Goal: Task Accomplishment & Management: Complete application form

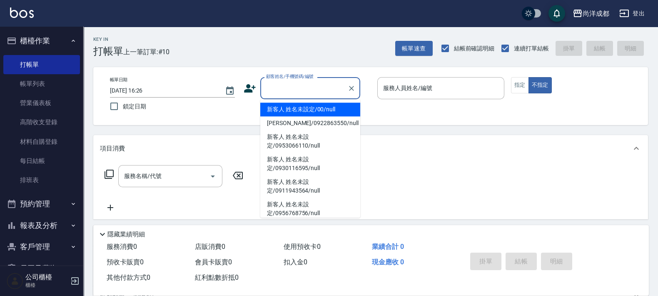
click at [286, 93] on input "顧客姓名/手機號碼/編號" at bounding box center [304, 88] width 80 height 15
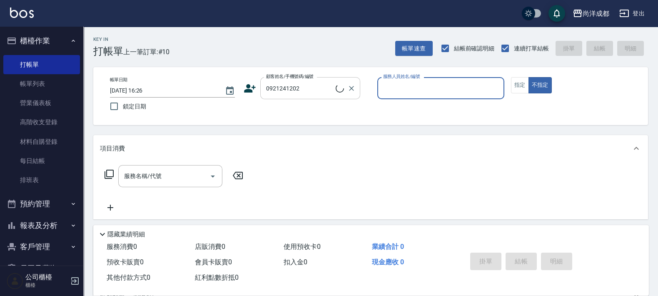
type input "[PERSON_NAME]/0921241202/"
type input "[PERSON_NAME]-01"
click at [529, 77] on button "不指定" at bounding box center [540, 85] width 23 height 16
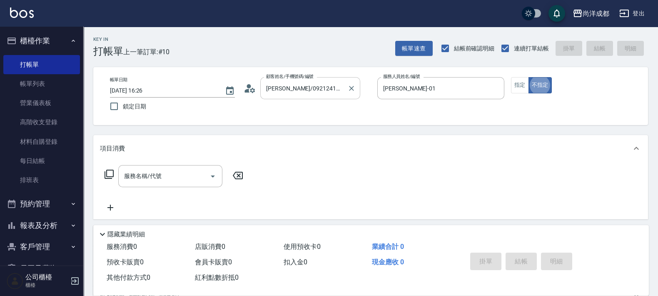
type button "false"
click at [527, 86] on button "指定" at bounding box center [520, 85] width 18 height 16
click at [156, 187] on div "服務名稱/代號 服務名稱/代號" at bounding box center [174, 188] width 148 height 47
click at [165, 177] on input "服務名稱/代號" at bounding box center [164, 176] width 84 height 15
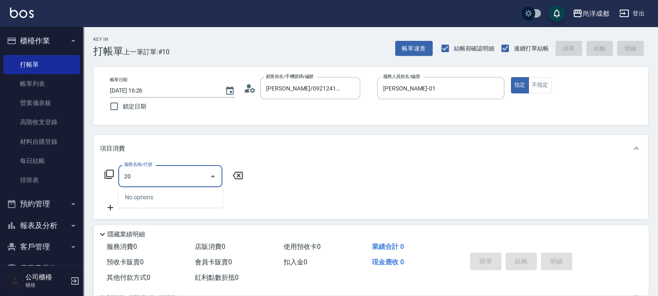
type input "201"
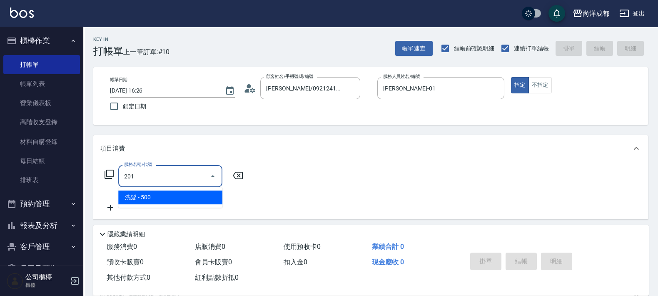
type input "50"
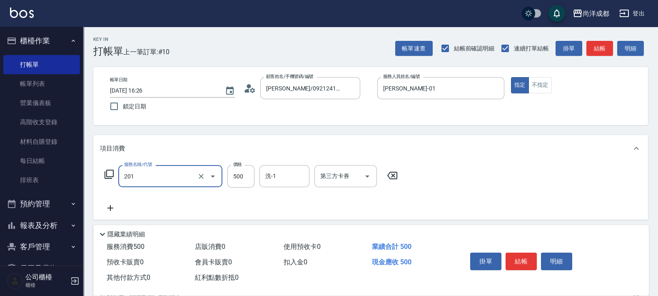
type input "洗髮(201)"
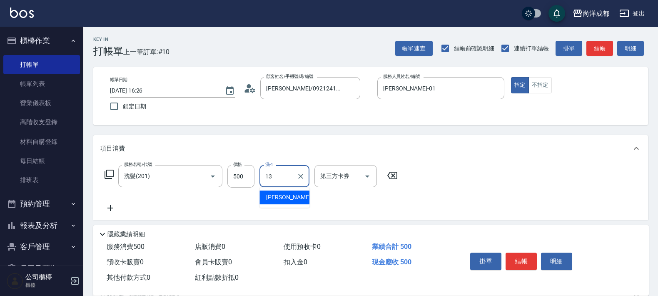
type input "Peggy-13"
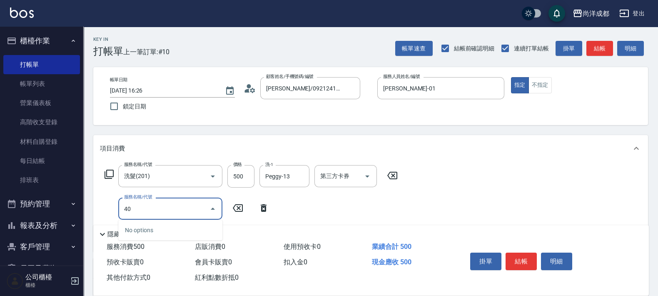
type input "401"
type input "70"
type input "剪髮(401)"
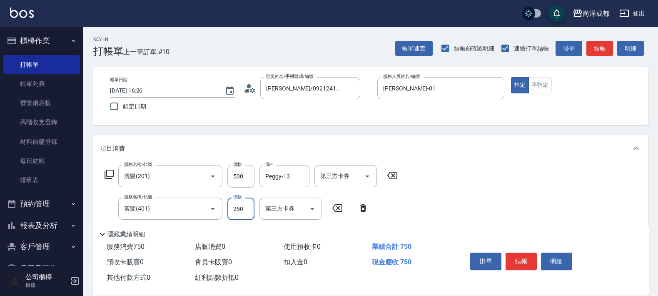
type input "8"
type input "50"
type input "80"
type input "130"
type input "800"
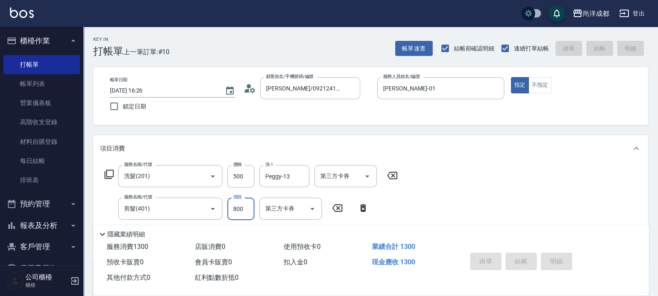
type input "[DATE] 19:17"
type input "0"
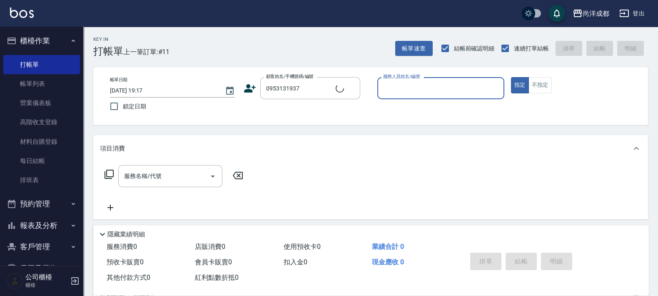
type input "[PERSON_NAME]/0953131937/"
type input "[PERSON_NAME]-01"
click at [511, 77] on button "指定" at bounding box center [520, 85] width 18 height 16
type button "true"
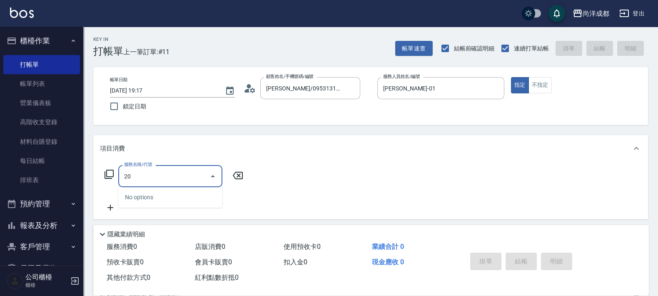
type input "201"
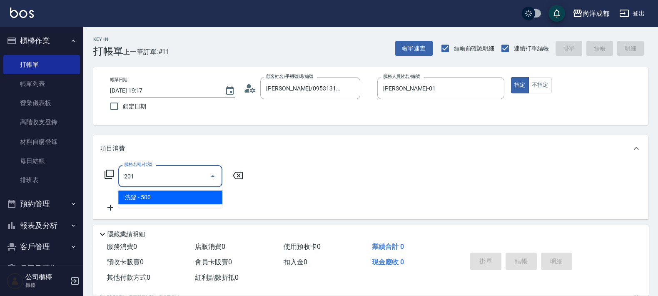
type input "50"
type input "洗髮(201)"
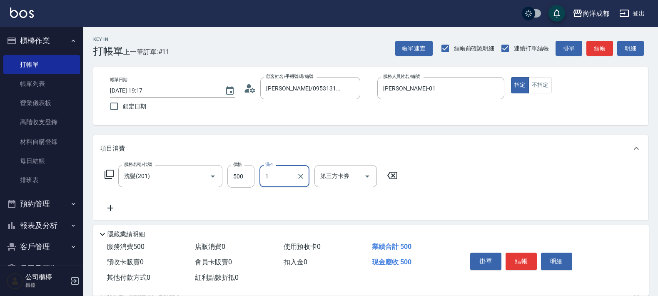
type input "1"
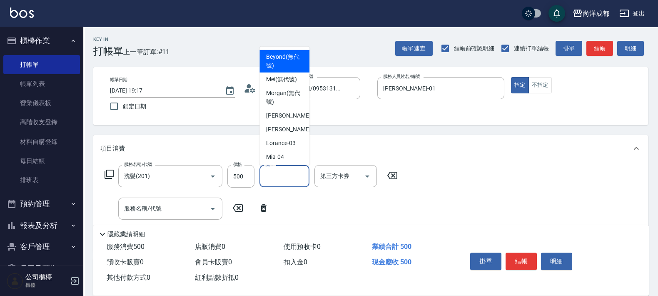
click at [288, 170] on input "洗-1" at bounding box center [284, 176] width 42 height 15
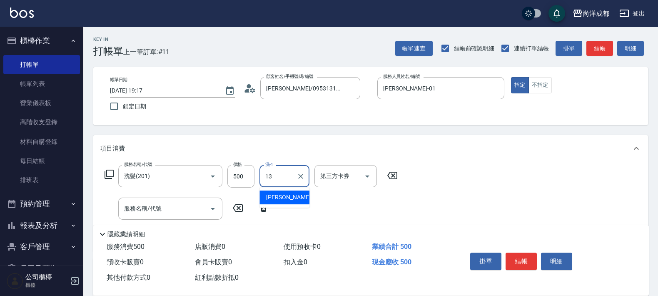
type input "Peggy-13"
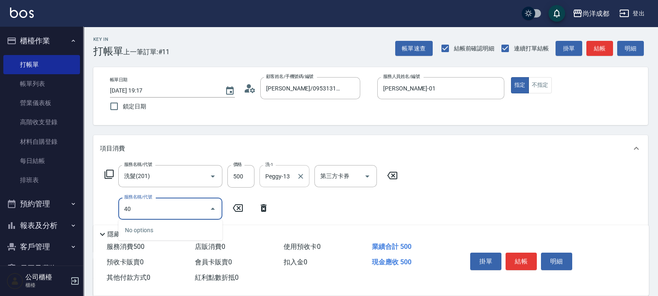
type input "401"
type input "70"
type input "剪髮(401)"
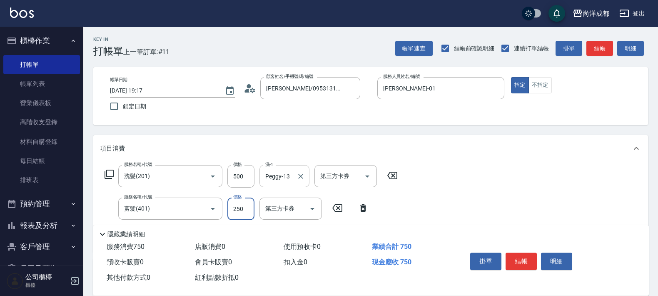
type input "50"
type input "80"
type input "130"
type input "800"
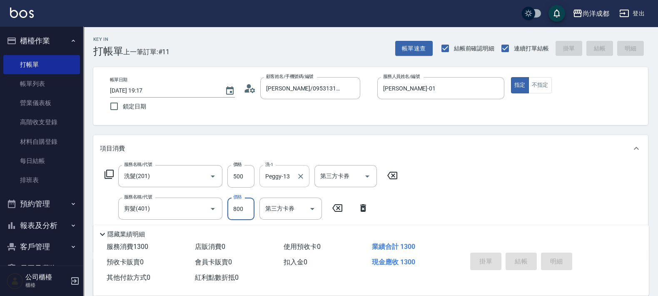
type input "[DATE] 19:18"
type input "0"
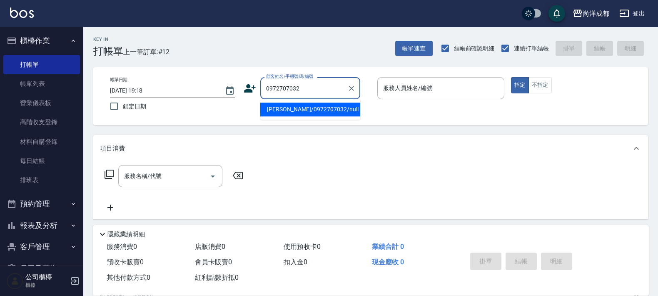
type input "[PERSON_NAME]/0972707032/null"
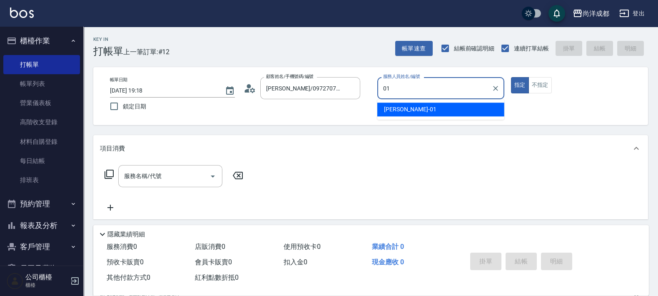
type input "[PERSON_NAME]-01"
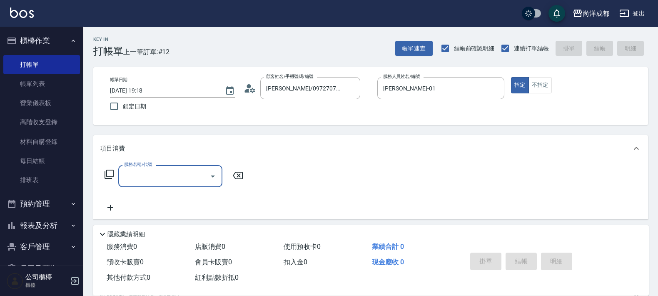
click at [245, 92] on icon at bounding box center [250, 88] width 12 height 12
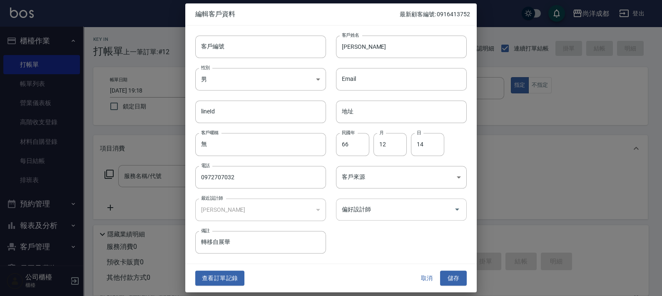
click at [381, 219] on div "偏好設計師" at bounding box center [401, 209] width 131 height 22
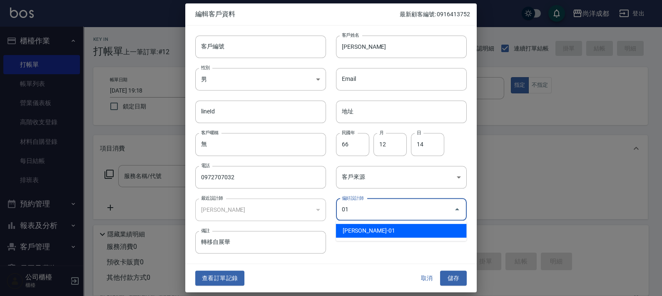
type input "[PERSON_NAME]"
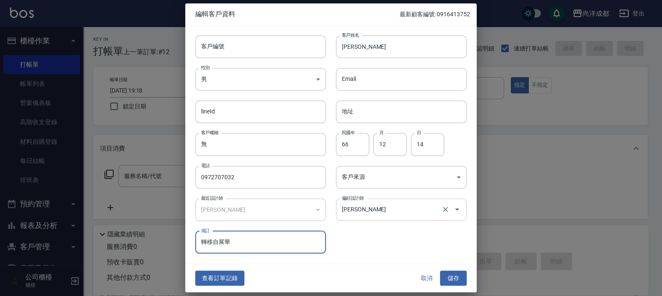
click at [440, 270] on button "儲存" at bounding box center [453, 277] width 27 height 15
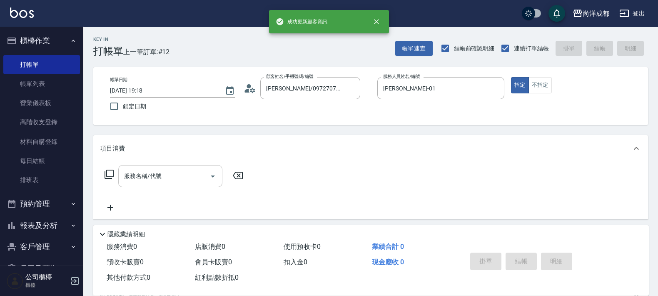
click at [172, 168] on div "服務名稱/代號" at bounding box center [170, 176] width 104 height 22
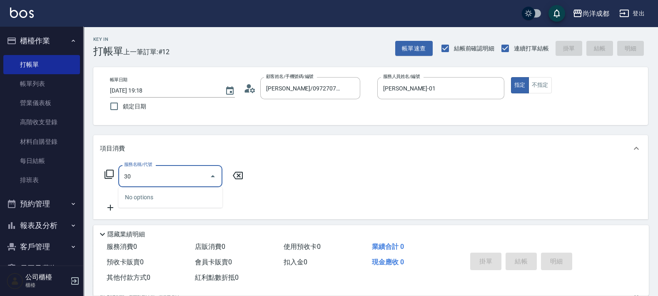
type input "301"
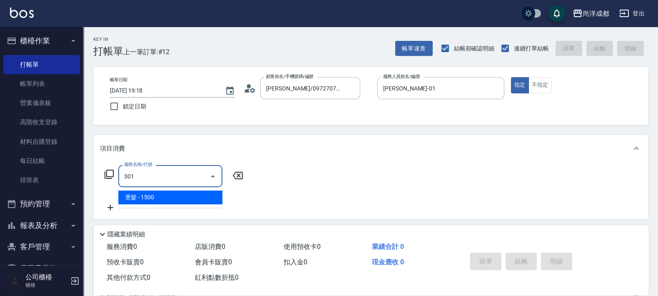
type input "150"
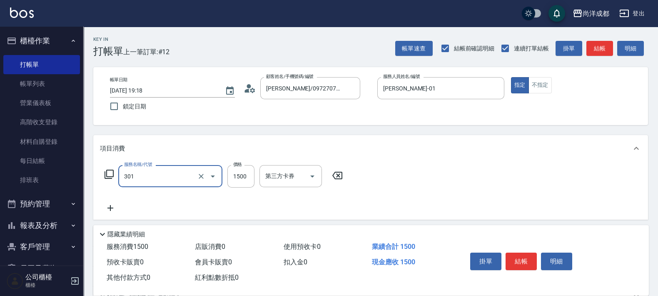
type input "燙髮(301)"
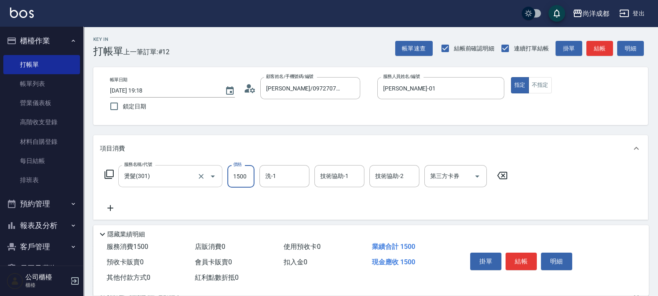
type input "3"
type input "0"
type input "31"
type input "30"
type input "316"
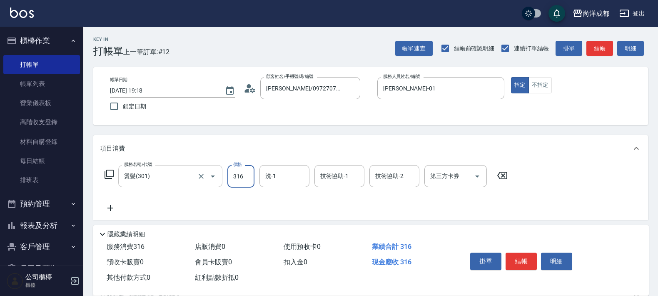
type input "310"
type input "3168"
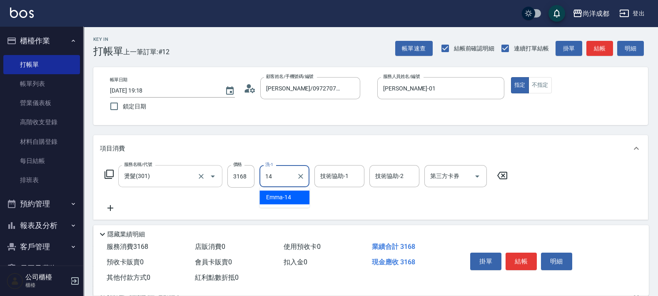
type input "Emma-14"
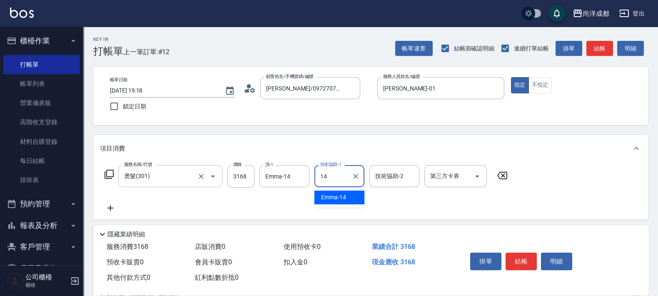
type input "Emma-14"
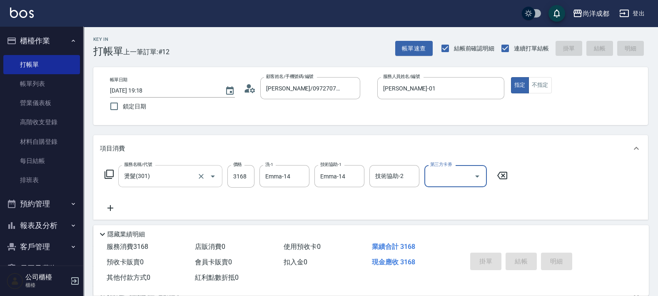
type input "0"
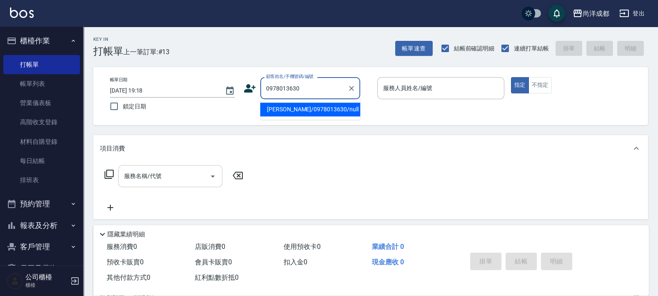
type input "[PERSON_NAME]/0978013630/null"
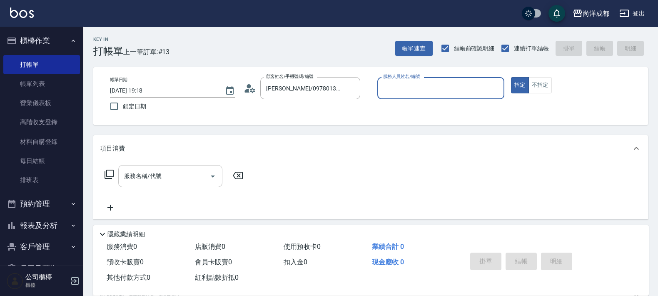
type input "[PERSON_NAME]-01"
click at [511, 77] on button "指定" at bounding box center [520, 85] width 18 height 16
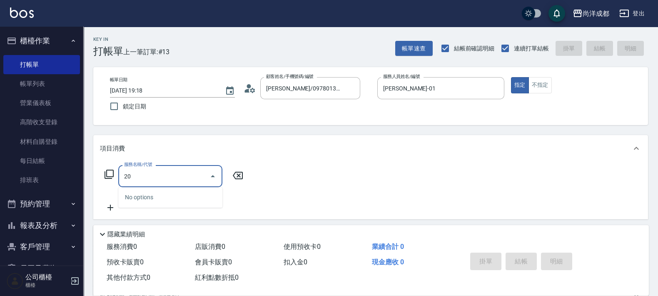
type input "201"
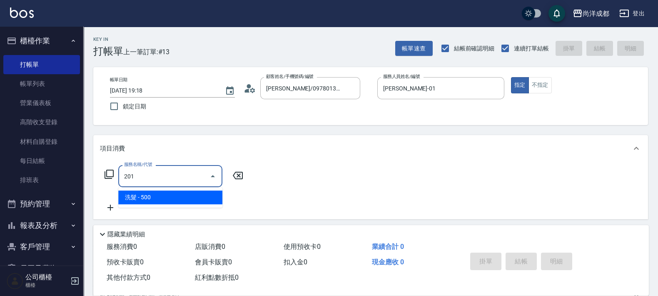
type input "50"
type input "洗髮(201)"
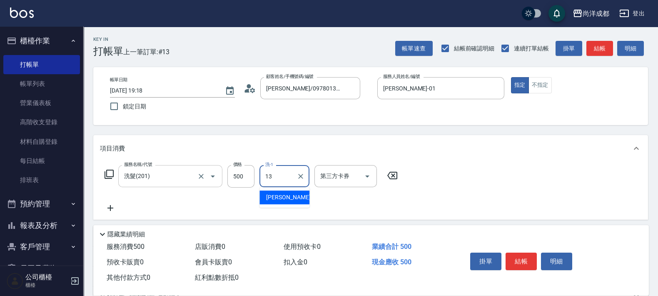
type input "Peggy-13"
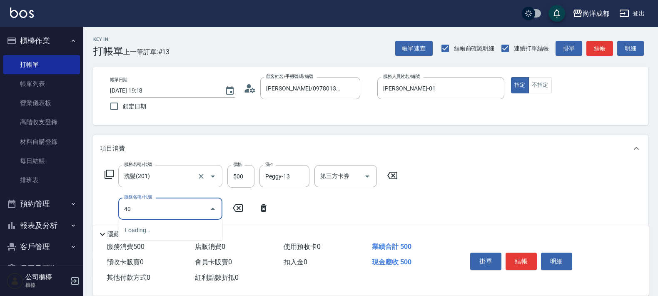
type input "401"
type input "70"
type input "剪髮(401)"
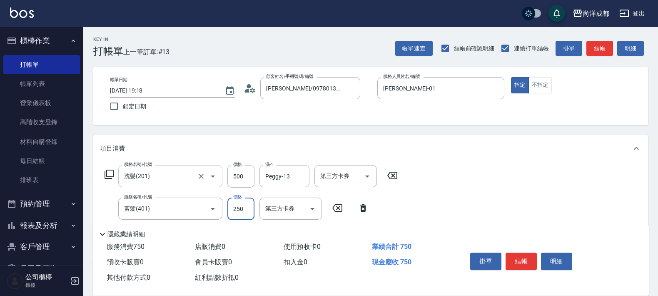
type input "7"
type input "50"
type input "70"
type input "120"
type input "700"
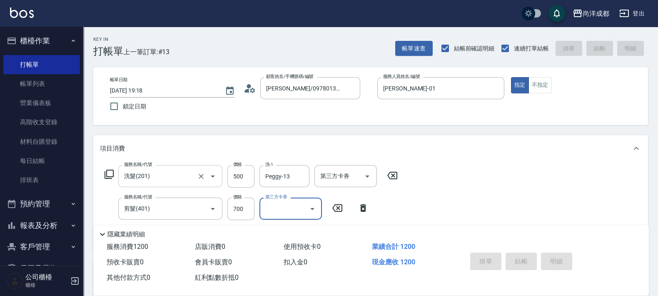
type input "0"
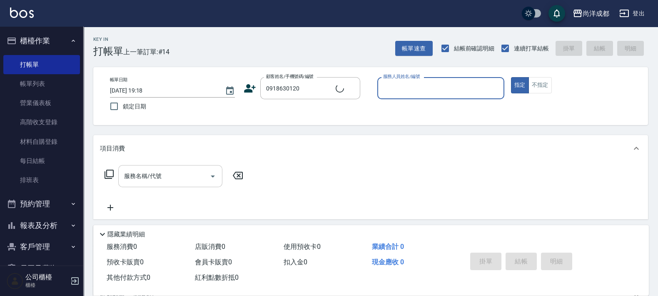
type input "[PERSON_NAME]/0918630120/"
type input "[PERSON_NAME]-01"
click at [511, 77] on button "指定" at bounding box center [520, 85] width 18 height 16
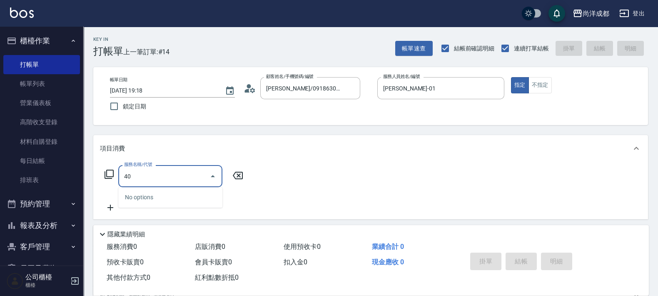
type input "401"
type input "20"
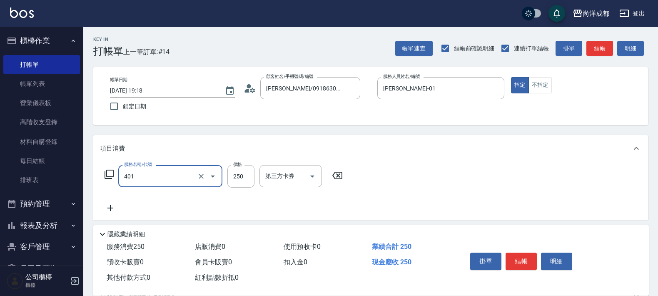
type input "剪髮(401)"
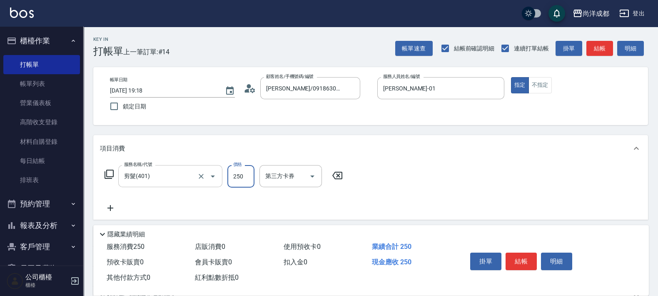
type input "1"
type input "0"
type input "122"
type input "10"
type input "1224"
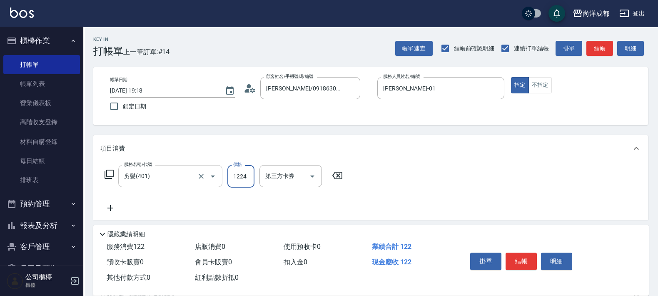
type input "120"
type input "1224"
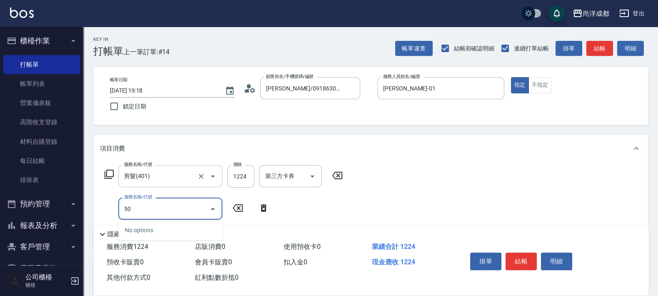
type input "501"
type input "220"
type input "染髮(501)"
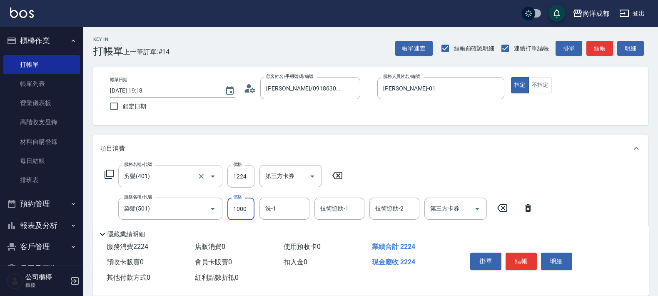
type input "2"
type input "120"
type input "292"
type input "410"
type input "2924"
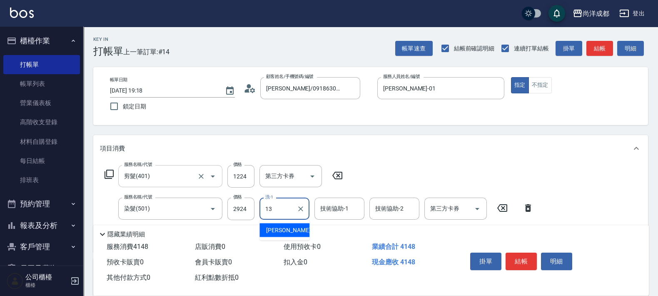
type input "Peggy-13"
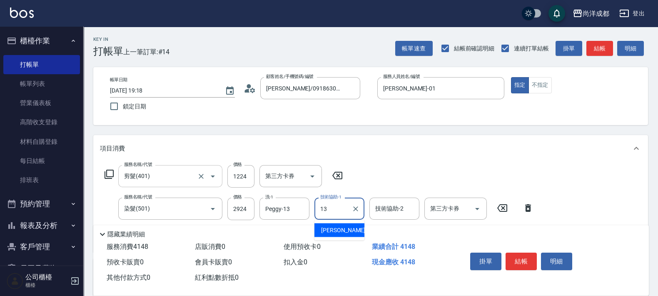
type input "Peggy-13"
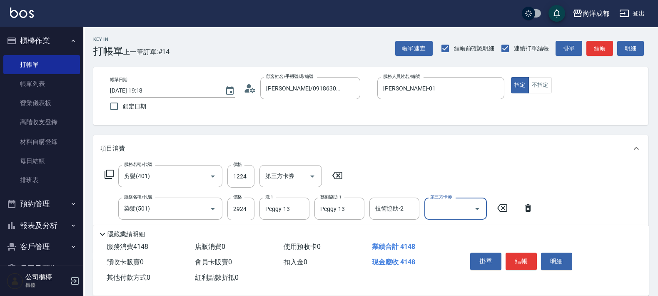
scroll to position [156, 0]
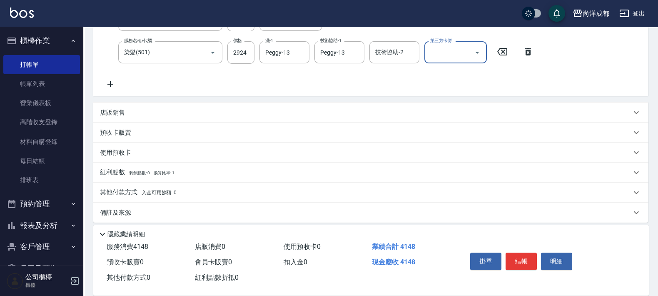
click at [142, 190] on span "入金可用餘額: 0" at bounding box center [159, 193] width 35 height 6
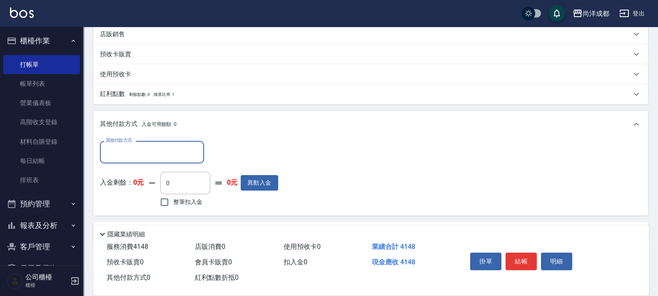
scroll to position [0, 0]
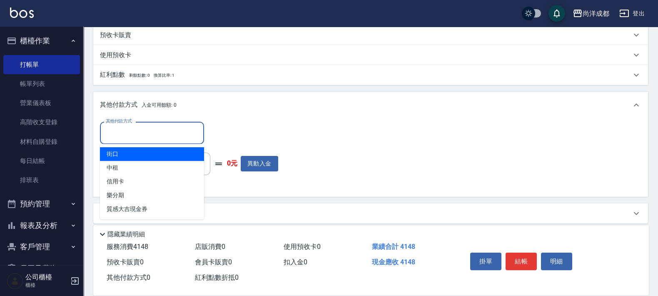
click at [146, 129] on input "其他付款方式" at bounding box center [152, 132] width 97 height 15
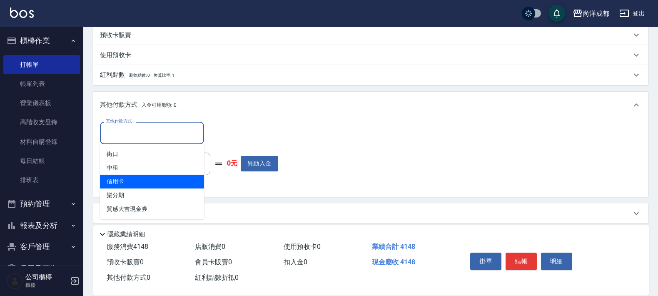
click at [160, 185] on span "信用卡" at bounding box center [152, 182] width 104 height 14
type input "信用卡"
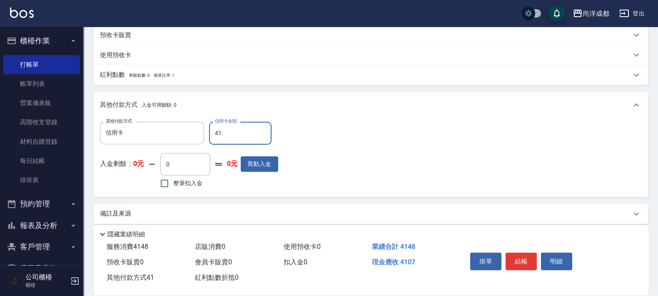
type input "414"
type input "0"
type input "4148"
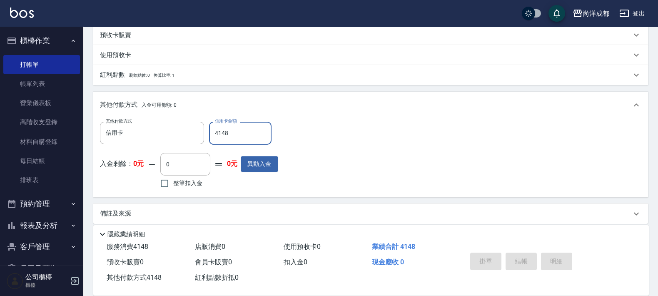
type input "[DATE] 19:19"
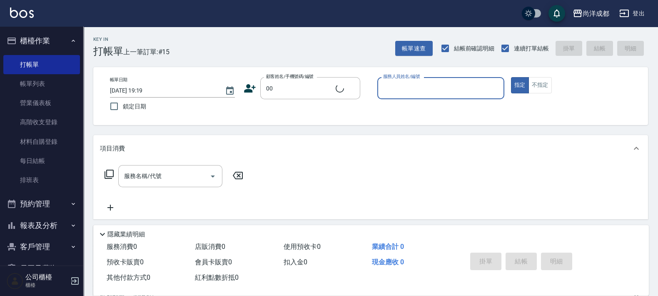
type input "新客人 姓名未設定/00/null"
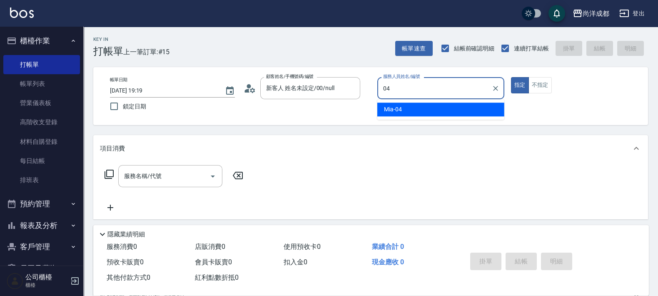
type input "Mia-04"
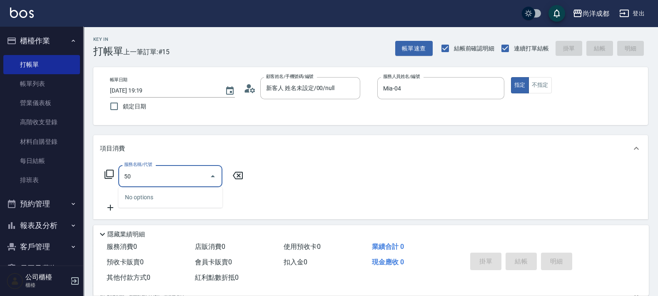
type input "501"
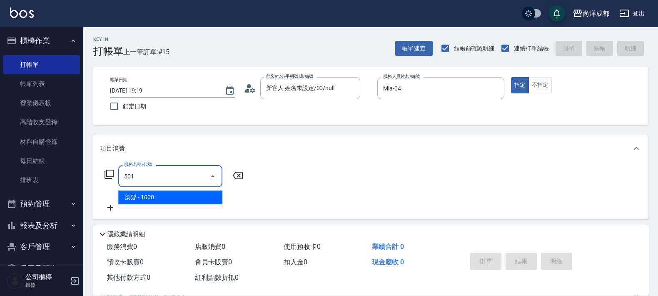
type input "100"
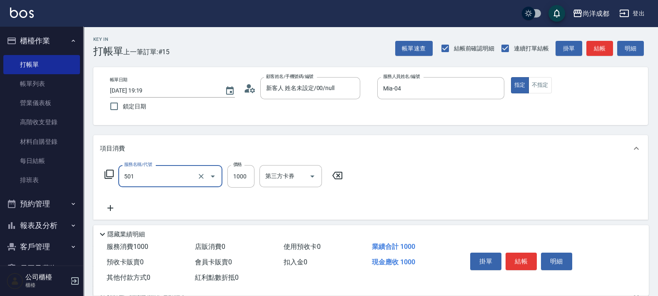
type input "染髮(501)"
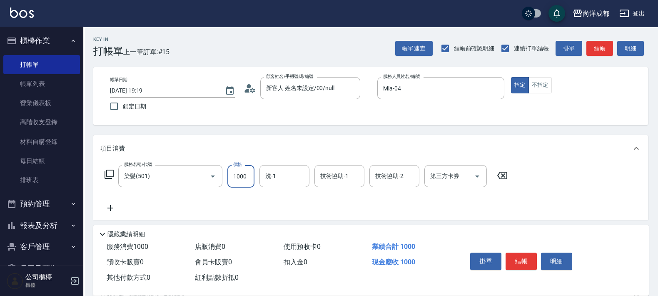
type input "3"
type input "0"
type input "300"
type input "30"
type input "3000"
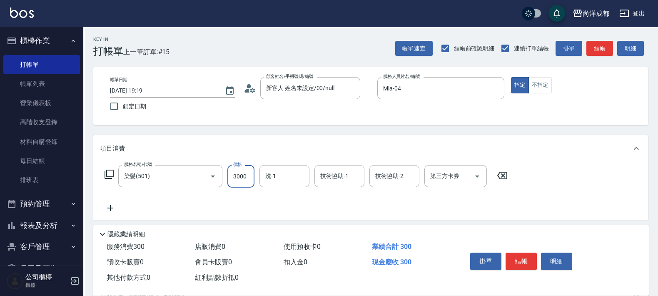
type input "300"
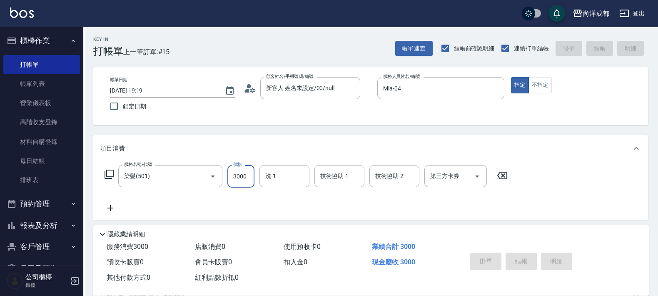
type input "[DATE] 19:26"
type input "0"
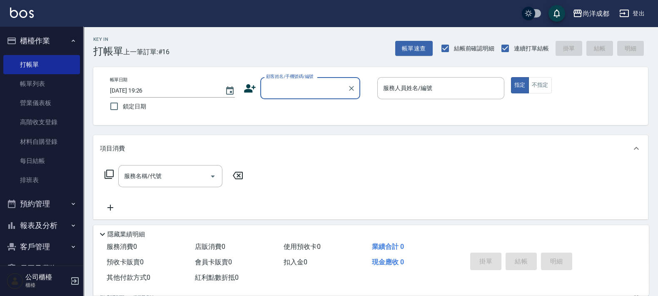
click at [31, 229] on button "報表及分析" at bounding box center [41, 226] width 77 height 22
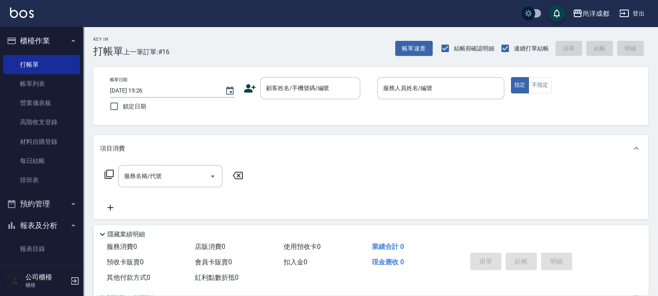
scroll to position [156, 0]
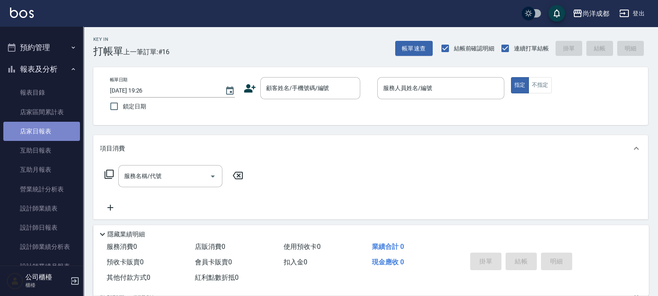
click at [46, 135] on link "店家日報表" at bounding box center [41, 131] width 77 height 19
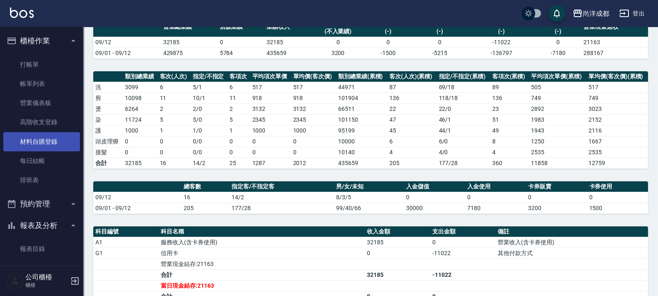
scroll to position [22, 0]
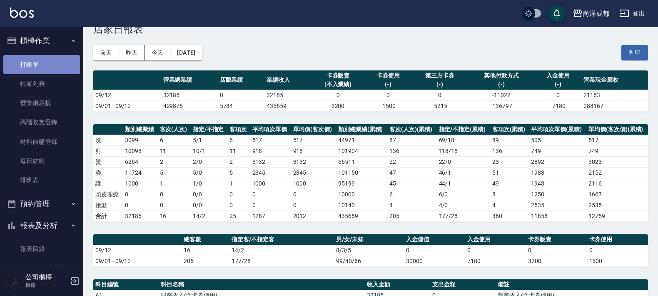
drag, startPoint x: 44, startPoint y: 67, endPoint x: 43, endPoint y: 74, distance: 7.1
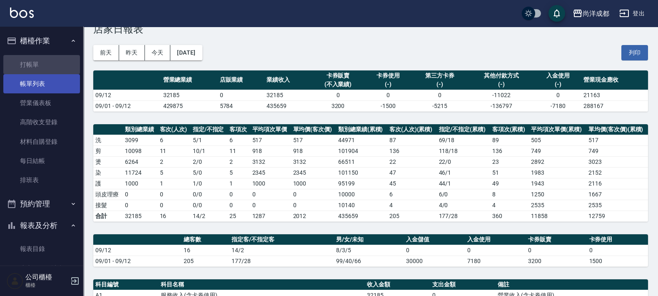
click at [44, 68] on link "打帳單" at bounding box center [41, 64] width 77 height 19
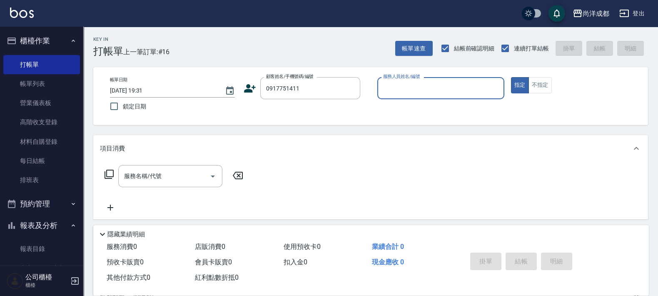
type input "[PERSON_NAME]/0917751411/"
type input "Lance-02"
click at [511, 77] on button "指定" at bounding box center [520, 85] width 18 height 16
type button "true"
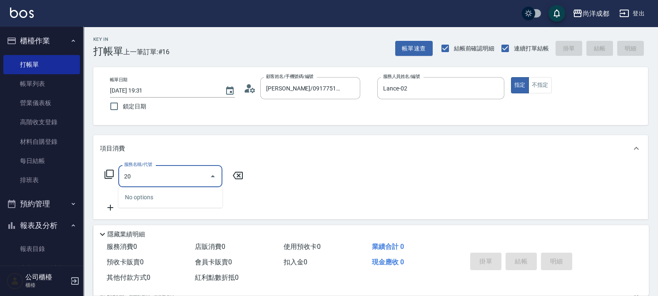
type input "201"
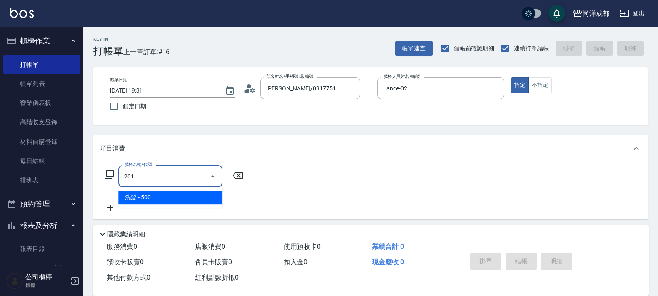
type input "50"
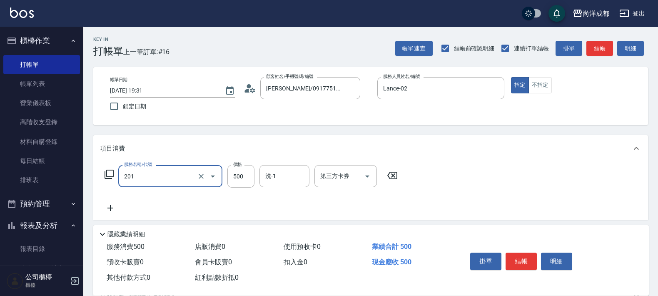
type input "洗髮(201)"
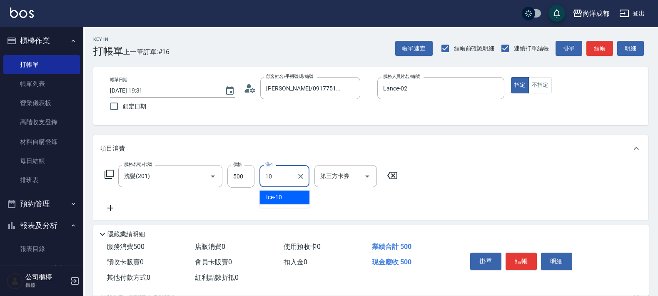
type input "Ice-10"
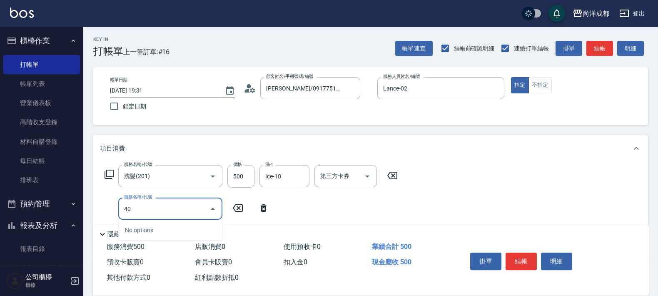
type input "401"
type input "70"
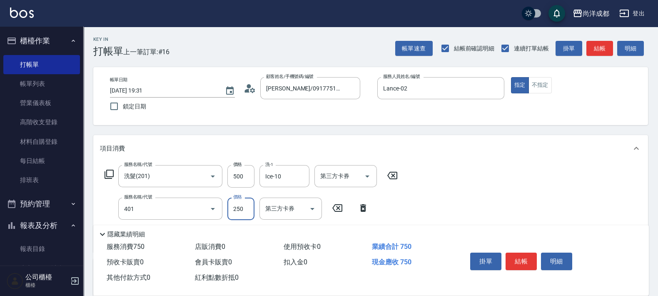
type input "剪髮(401)"
type input "5"
type input "50"
type input "500"
type input "100"
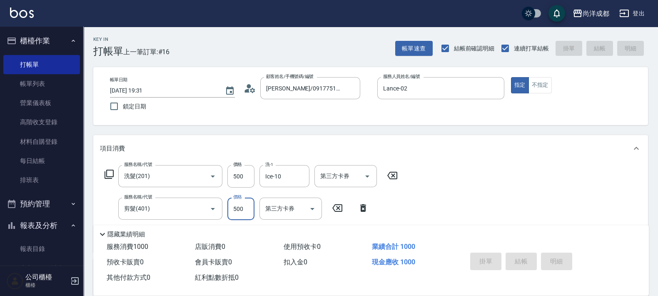
type input "[DATE] 19:32"
type input "0"
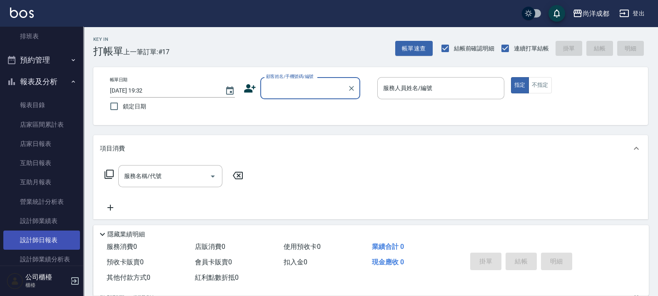
scroll to position [156, 0]
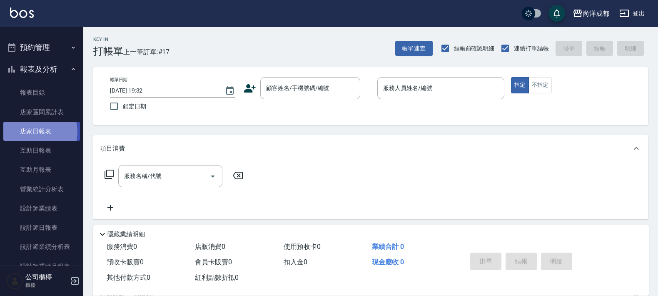
click at [37, 132] on link "店家日報表" at bounding box center [41, 131] width 77 height 19
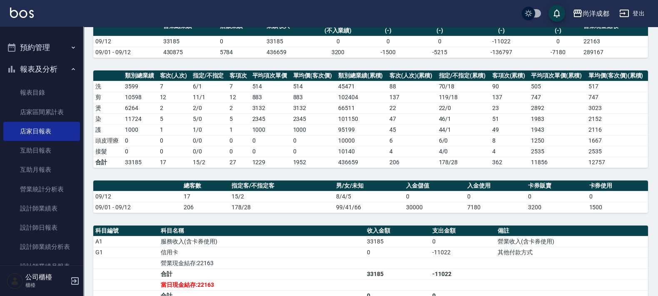
scroll to position [208, 0]
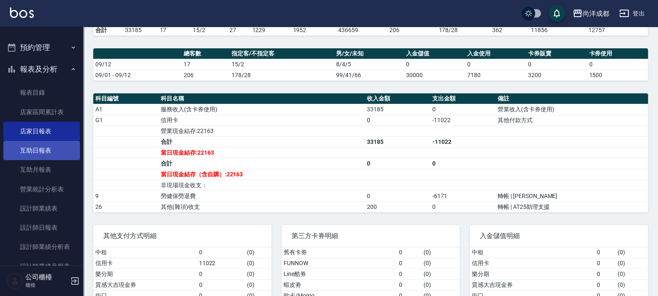
click at [38, 152] on link "互助日報表" at bounding box center [41, 150] width 77 height 19
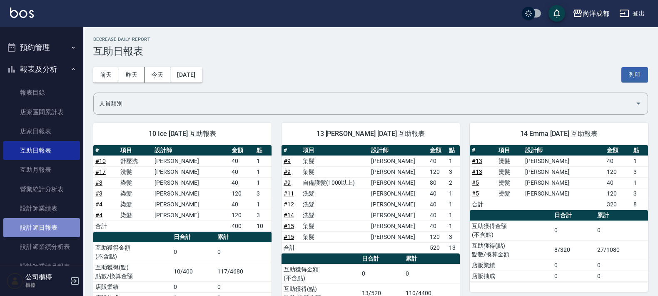
click at [58, 224] on link "設計師日報表" at bounding box center [41, 227] width 77 height 19
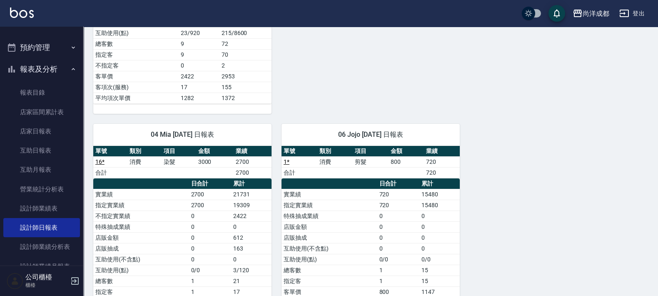
scroll to position [440, 0]
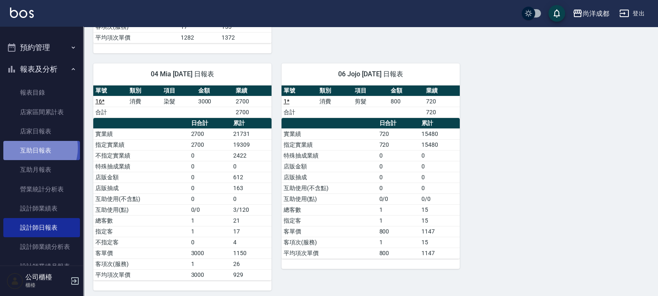
click at [31, 148] on link "互助日報表" at bounding box center [41, 150] width 77 height 19
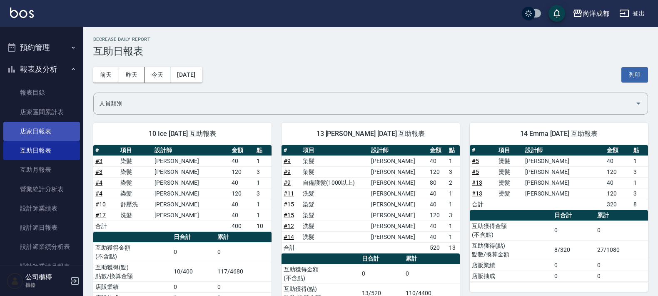
click at [33, 128] on link "店家日報表" at bounding box center [41, 131] width 77 height 19
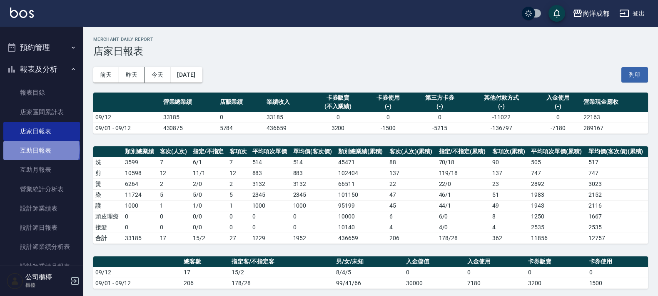
click at [40, 150] on link "互助日報表" at bounding box center [41, 150] width 77 height 19
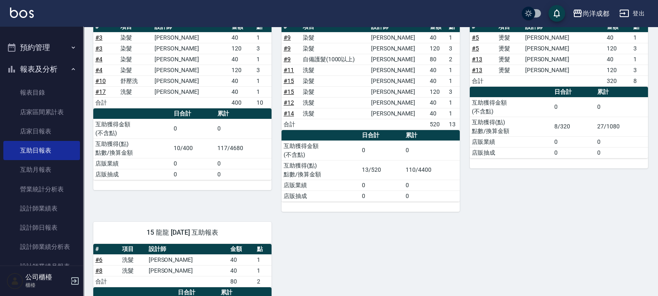
scroll to position [204, 0]
